Goal: Navigation & Orientation: Find specific page/section

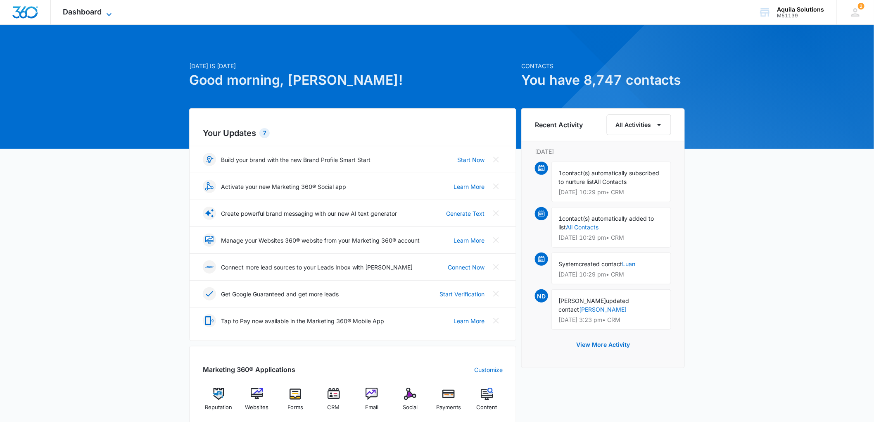
click at [81, 10] on span "Dashboard" at bounding box center [82, 11] width 39 height 9
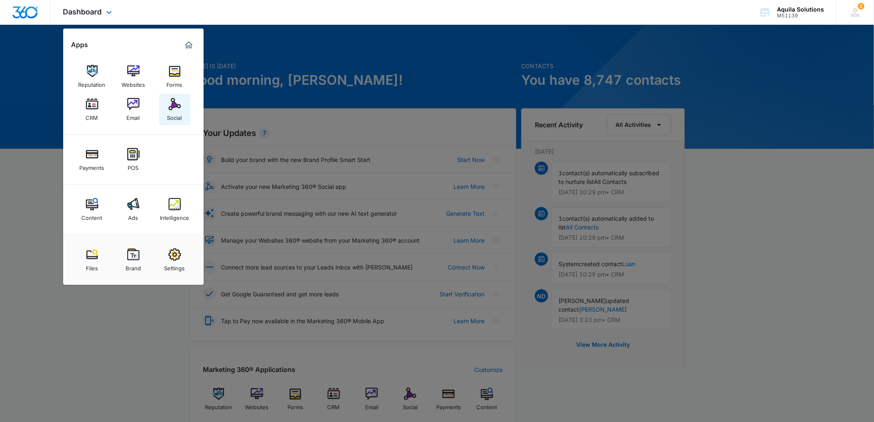
click at [178, 104] on img at bounding box center [174, 104] width 12 height 12
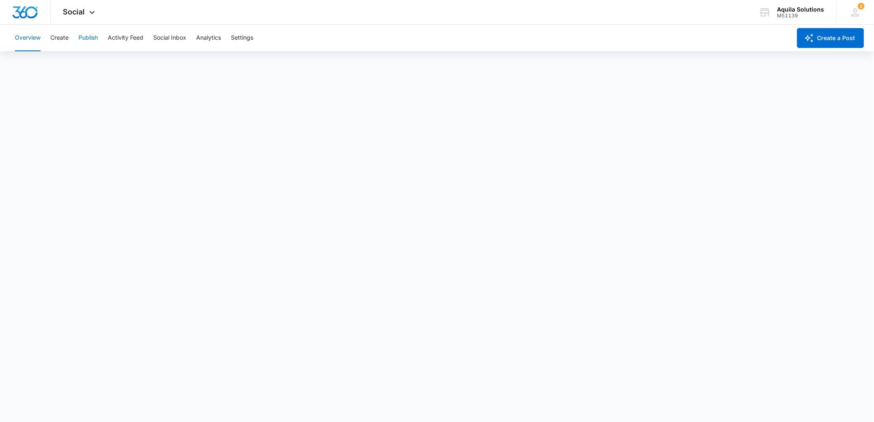
click at [97, 36] on button "Publish" at bounding box center [87, 38] width 19 height 26
click at [133, 38] on button "Activity Feed" at bounding box center [126, 38] width 36 height 26
click at [158, 38] on button "Social Inbox" at bounding box center [169, 38] width 33 height 26
drag, startPoint x: 227, startPoint y: 37, endPoint x: 217, endPoint y: 40, distance: 10.6
click at [226, 38] on div "Overview Create Publish Activity Feed Social Inbox Analytics Settings" at bounding box center [400, 38] width 781 height 26
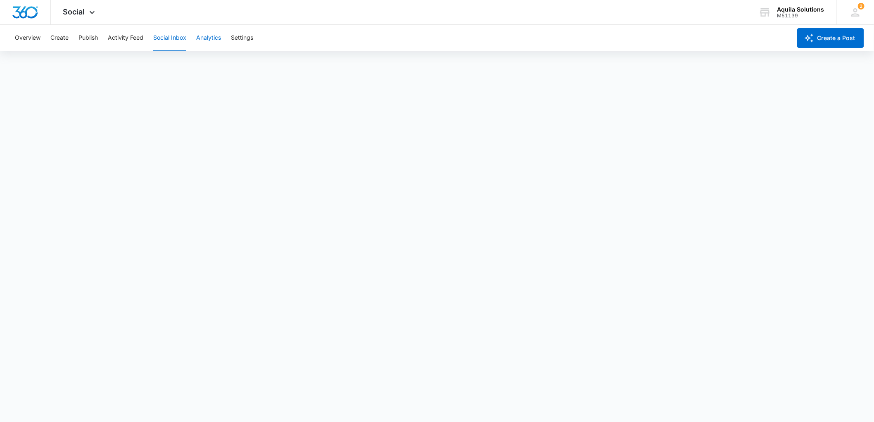
click at [213, 39] on button "Analytics" at bounding box center [208, 38] width 25 height 26
click at [59, 38] on button "Create" at bounding box center [59, 38] width 18 height 26
click at [36, 62] on button "Content Library" at bounding box center [36, 63] width 42 height 23
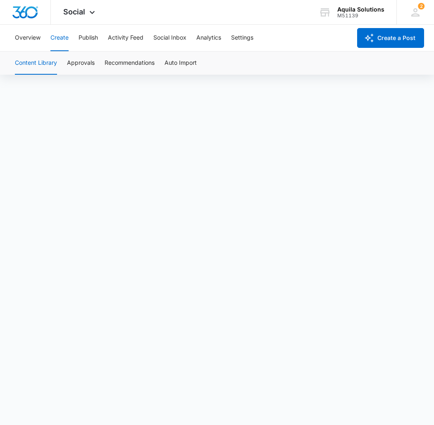
click at [43, 65] on button "Content Library" at bounding box center [36, 63] width 42 height 23
